Goal: Task Accomplishment & Management: Use online tool/utility

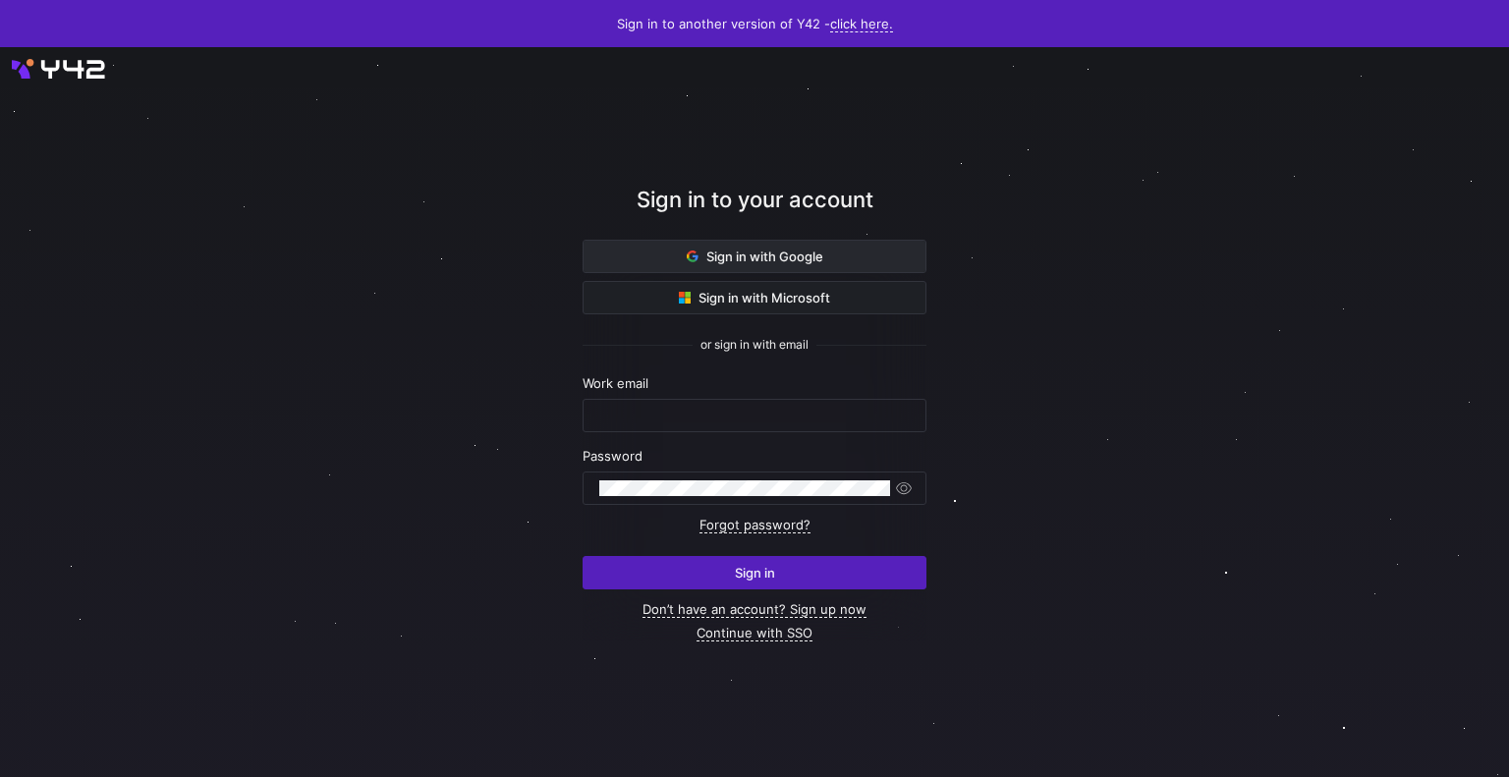
click at [736, 251] on span "Sign in with Google" at bounding box center [755, 257] width 137 height 16
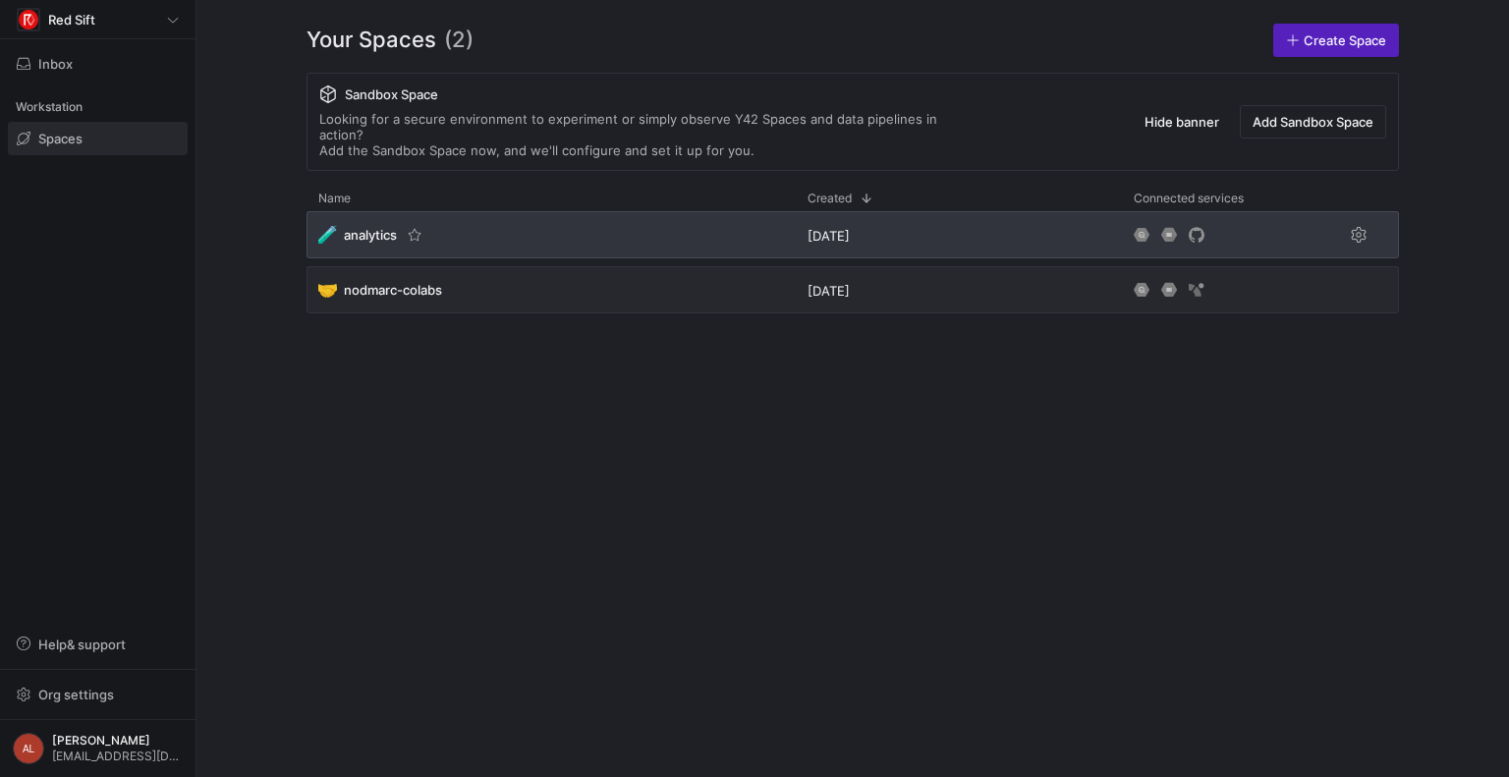
click at [581, 230] on div "🧪 analytics" at bounding box center [551, 234] width 489 height 47
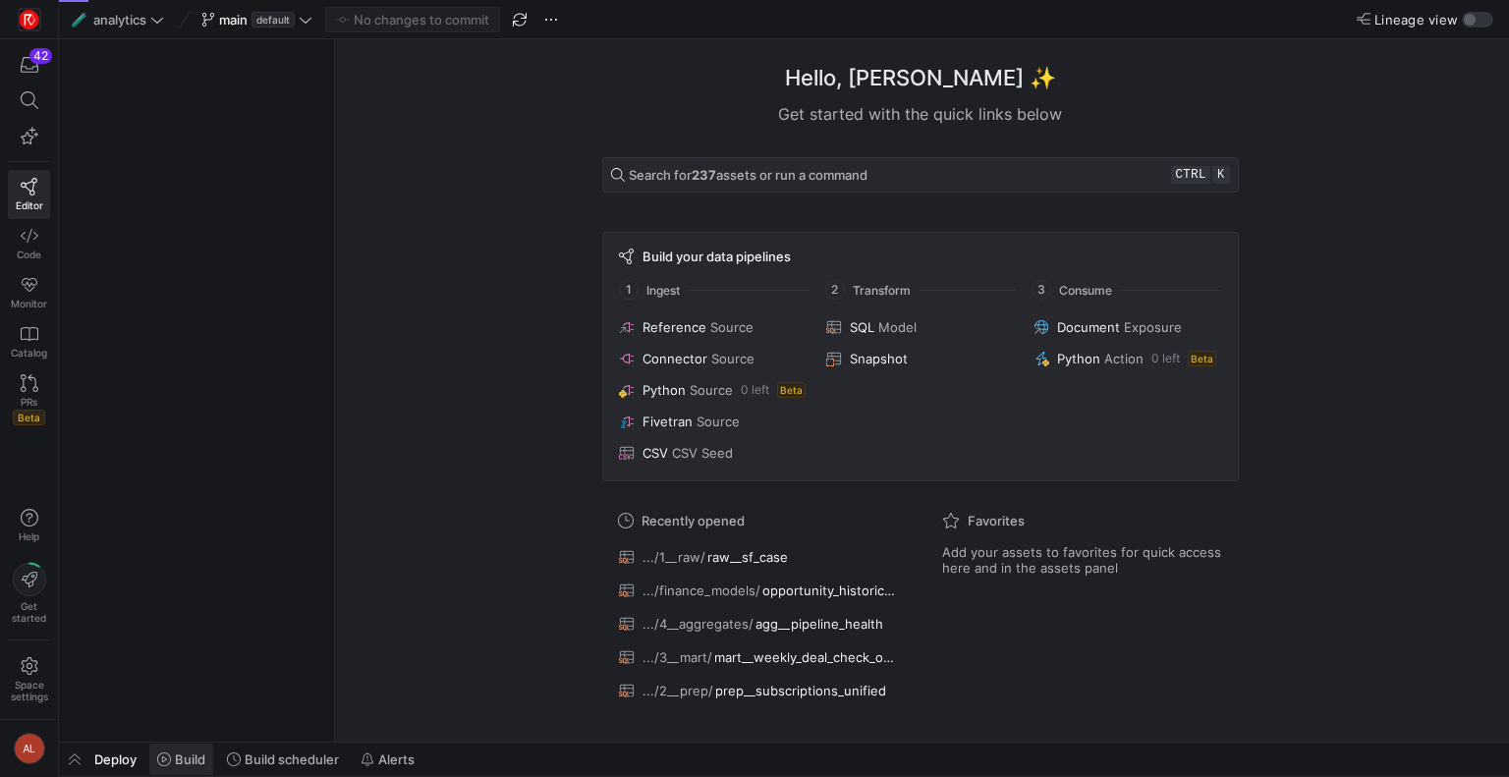
click at [179, 762] on span "Build" at bounding box center [190, 760] width 30 height 16
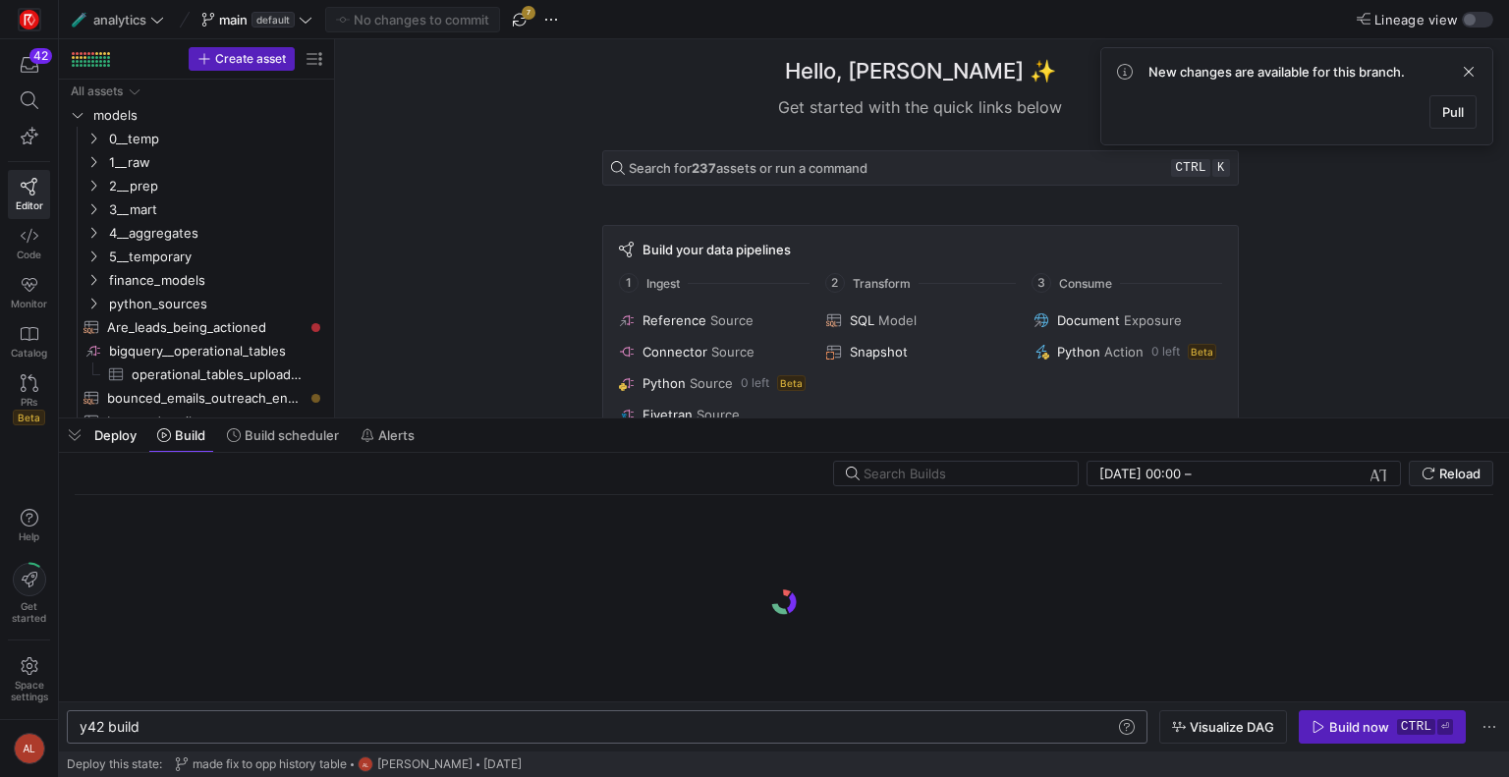
scroll to position [0, 59]
click at [363, 731] on div "y42 build" at bounding box center [599, 727] width 1038 height 16
click at [90, 156] on icon "Press SPACE to select this row." at bounding box center [93, 162] width 14 height 12
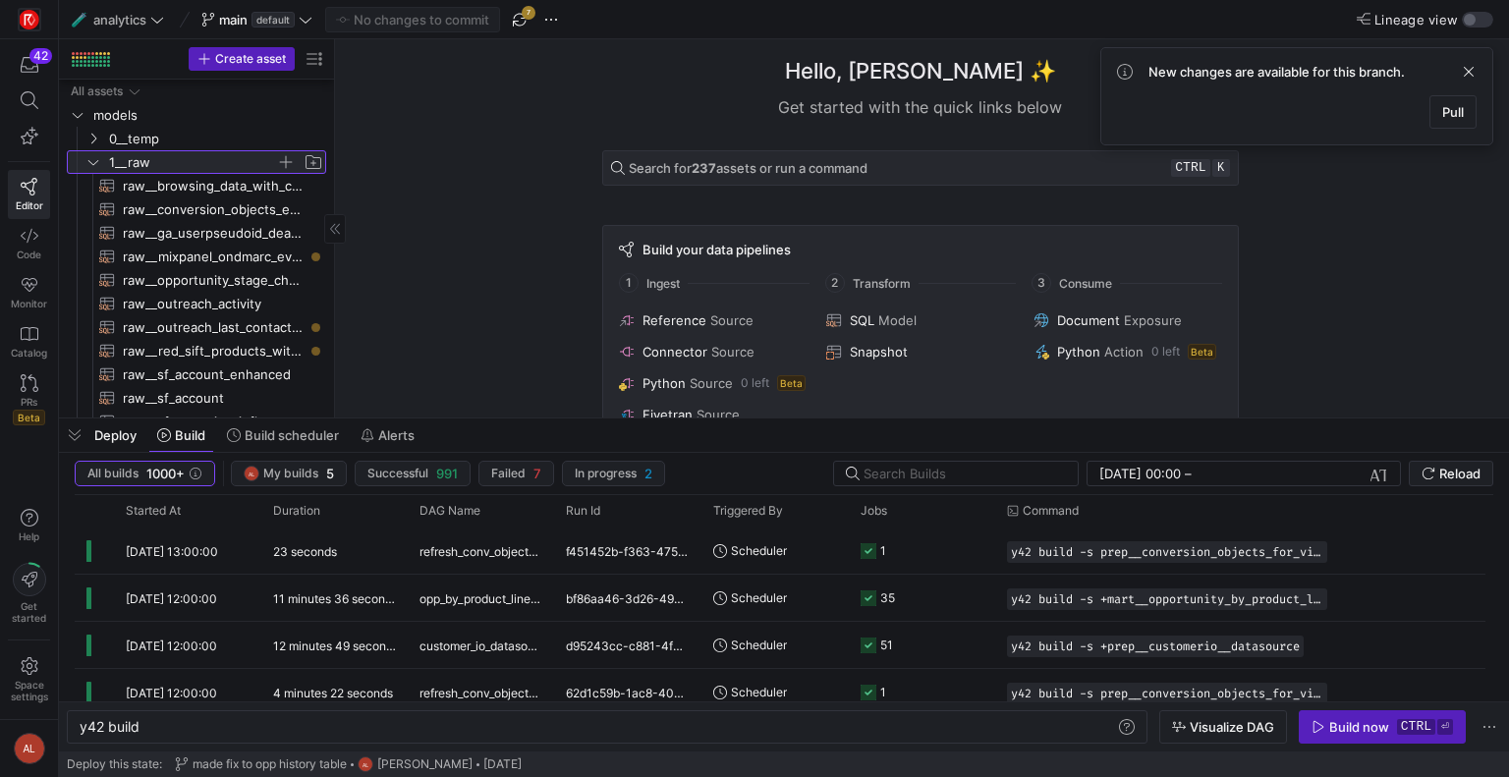
scroll to position [393, 0]
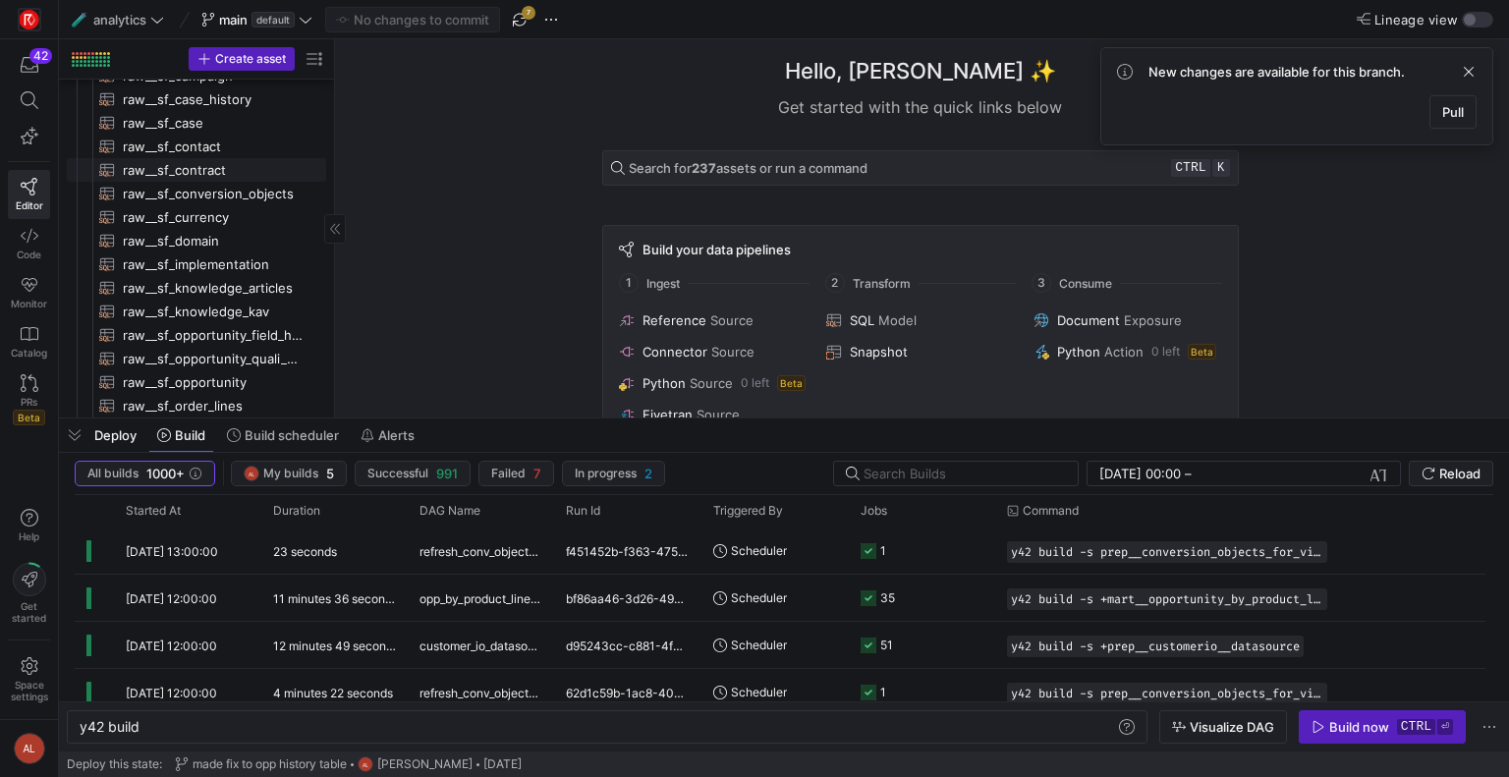
click at [216, 168] on span "raw__sf_contract​​​​​​​​​​" at bounding box center [213, 170] width 181 height 23
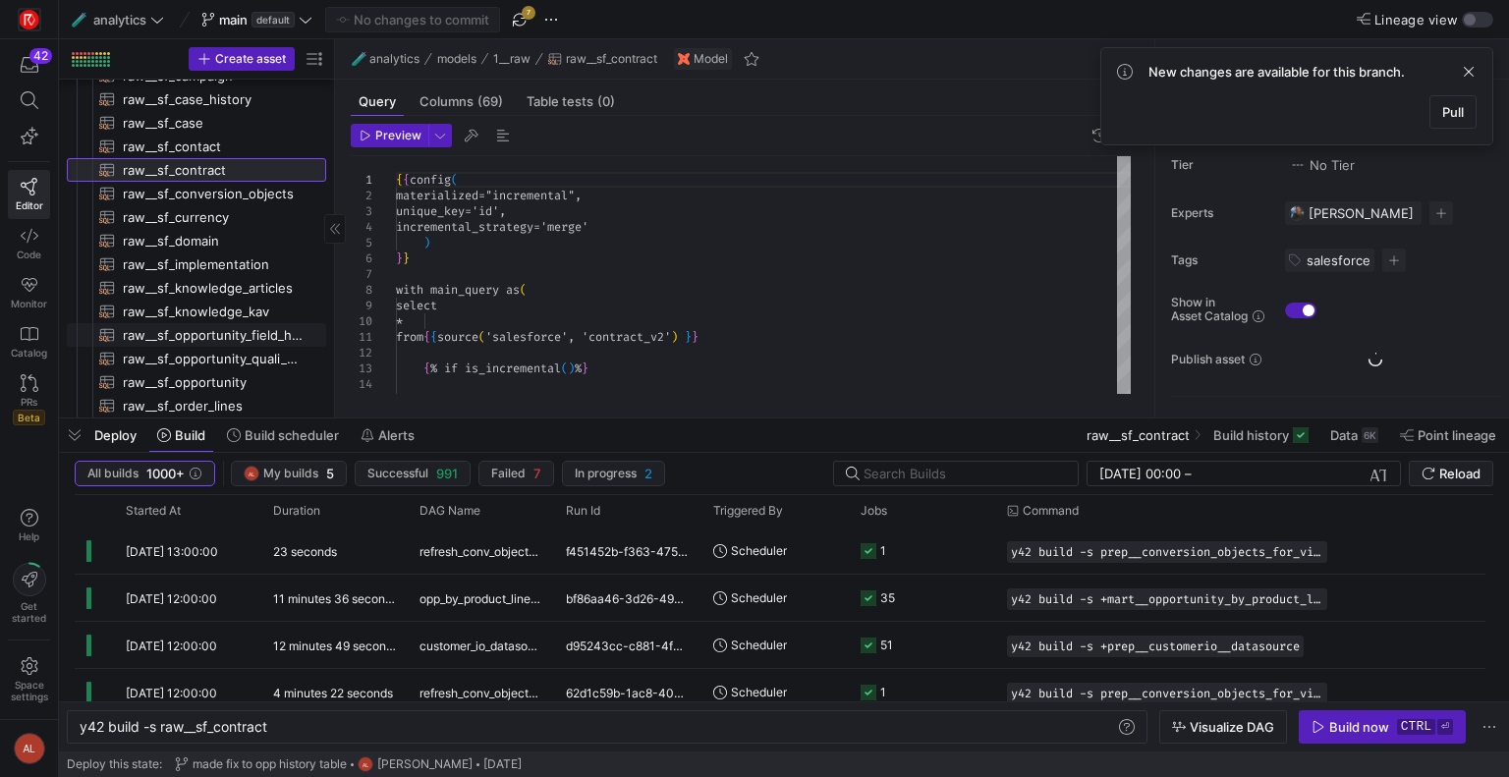
type textarea "y42 build -s raw__sf_contract"
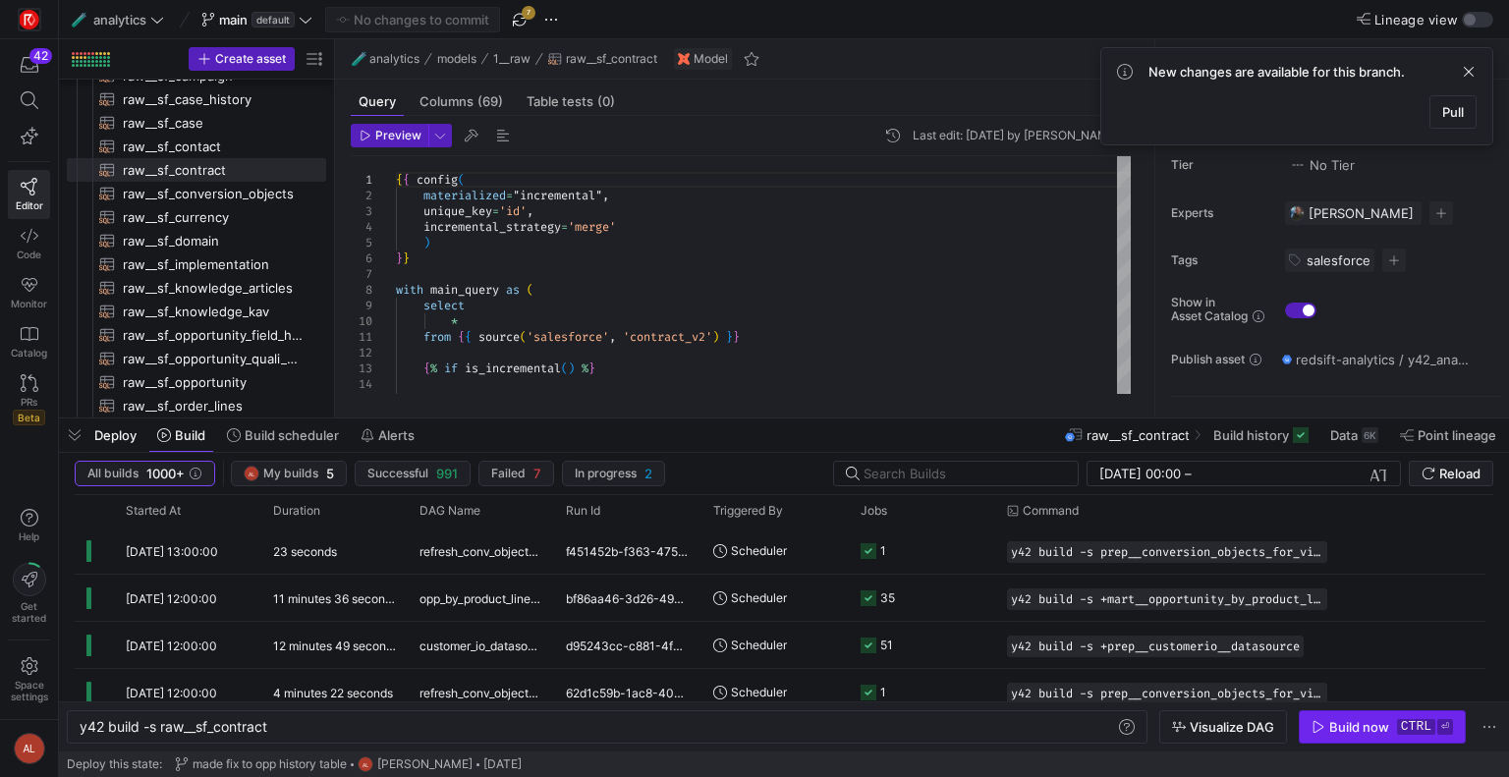
click at [1356, 736] on span "button" at bounding box center [1382, 726] width 165 height 31
